Goal: Obtain resource: Download file/media

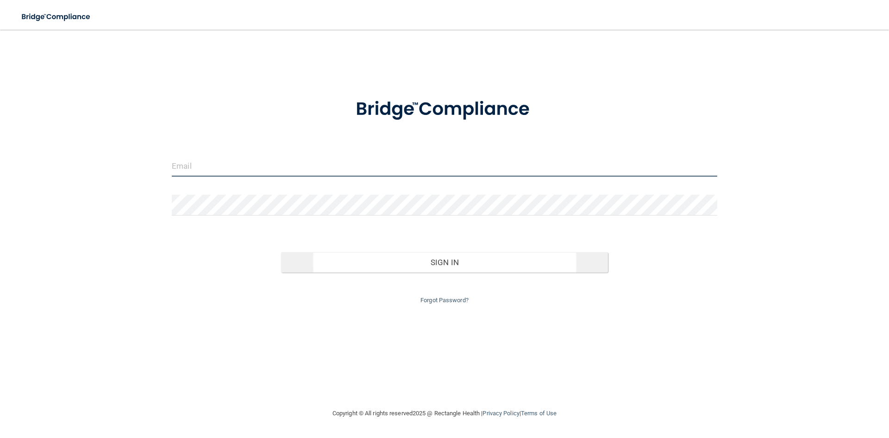
type input "[EMAIL_ADDRESS][DOMAIN_NAME]"
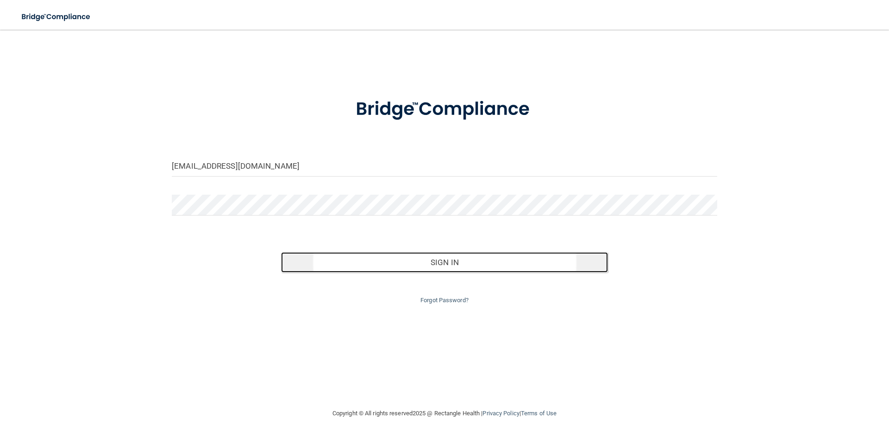
click at [442, 259] on button "Sign In" at bounding box center [444, 262] width 327 height 20
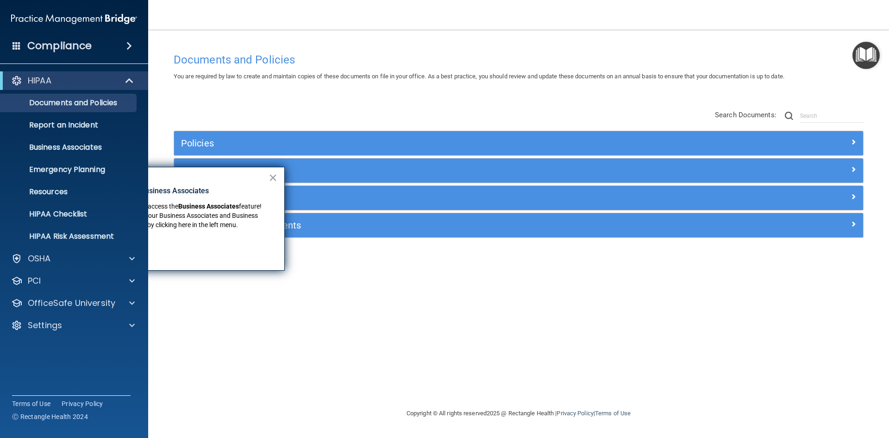
click at [227, 292] on div "Documents and Policies You are required by law to create and maintain copies of…" at bounding box center [519, 227] width 704 height 359
click at [118, 302] on div "OfficeSafe University" at bounding box center [61, 302] width 115 height 11
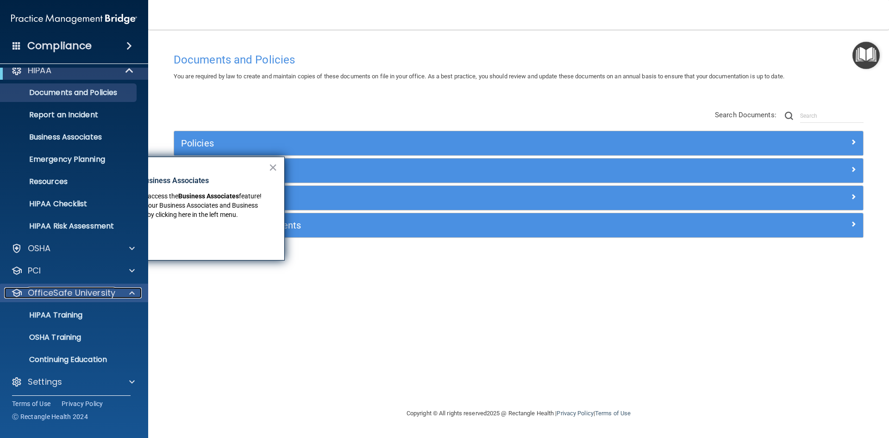
scroll to position [13, 0]
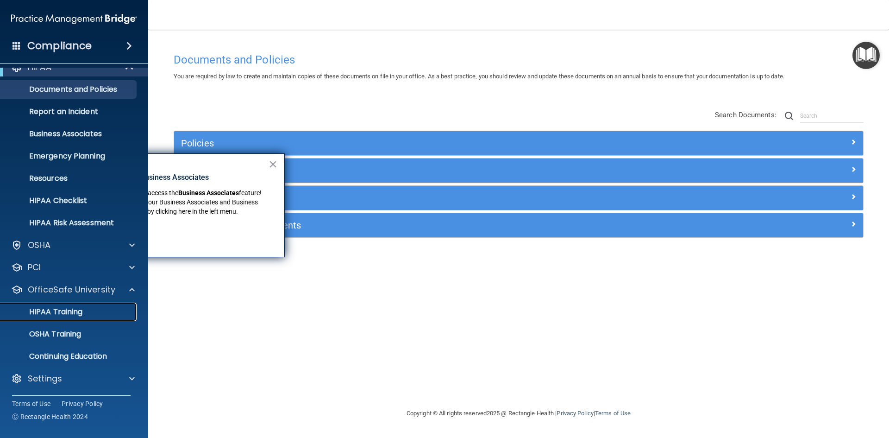
click at [72, 309] on p "HIPAA Training" at bounding box center [44, 311] width 76 height 9
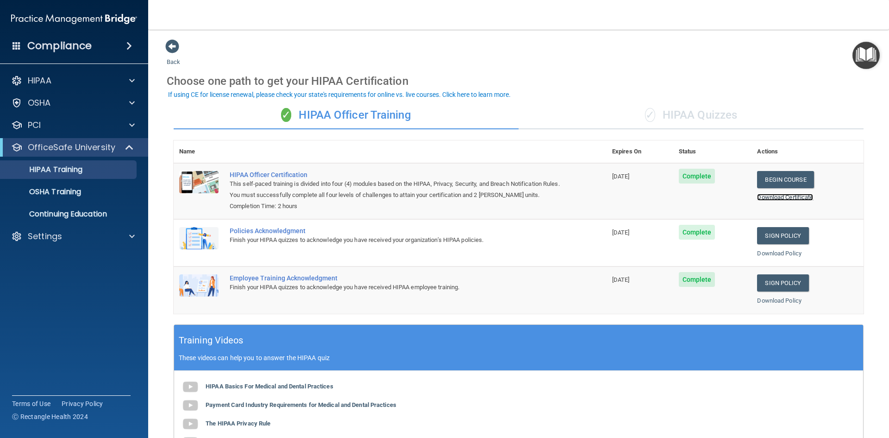
click at [760, 198] on link "Download Certificate" at bounding box center [785, 197] width 56 height 7
click at [778, 254] on link "Download Policy" at bounding box center [779, 253] width 44 height 7
click at [769, 302] on link "Download Policy" at bounding box center [779, 300] width 44 height 7
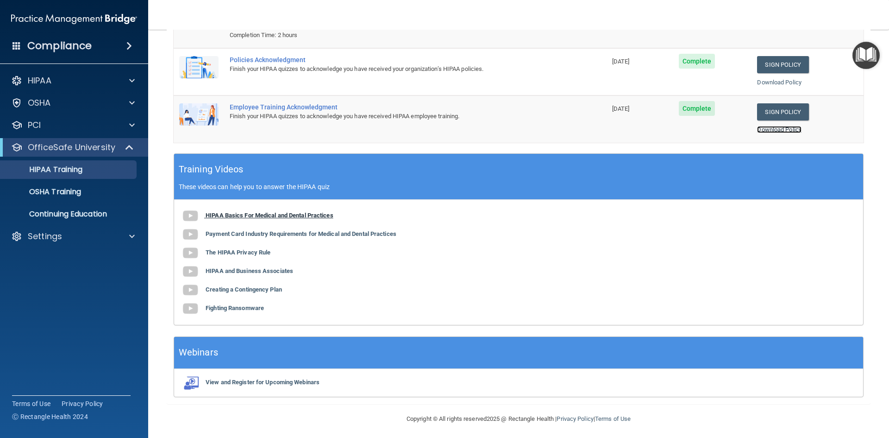
scroll to position [175, 0]
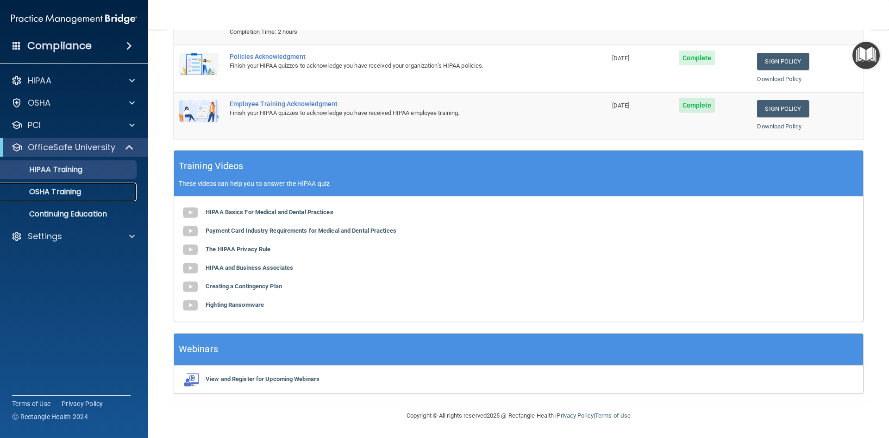
click at [53, 194] on p "OSHA Training" at bounding box center [43, 191] width 75 height 9
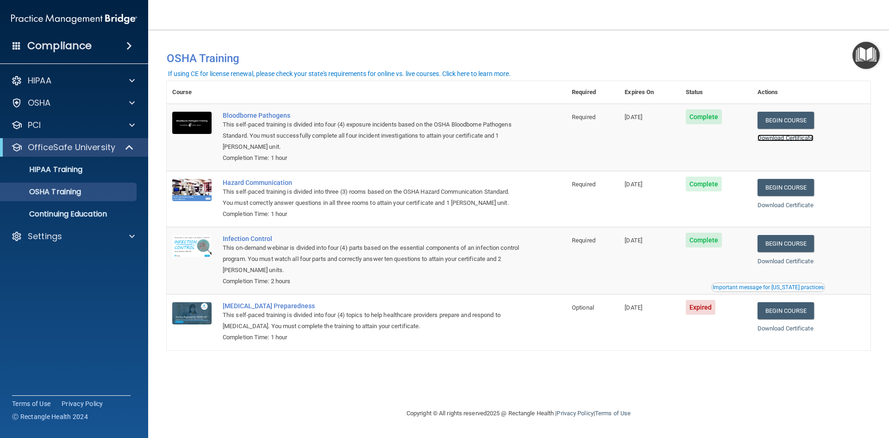
click at [774, 137] on link "Download Certificate" at bounding box center [786, 137] width 56 height 7
click at [778, 206] on link "Download Certificate" at bounding box center [786, 204] width 56 height 7
click at [774, 263] on link "Download Certificate" at bounding box center [786, 261] width 56 height 7
